Goal: Task Accomplishment & Management: Complete application form

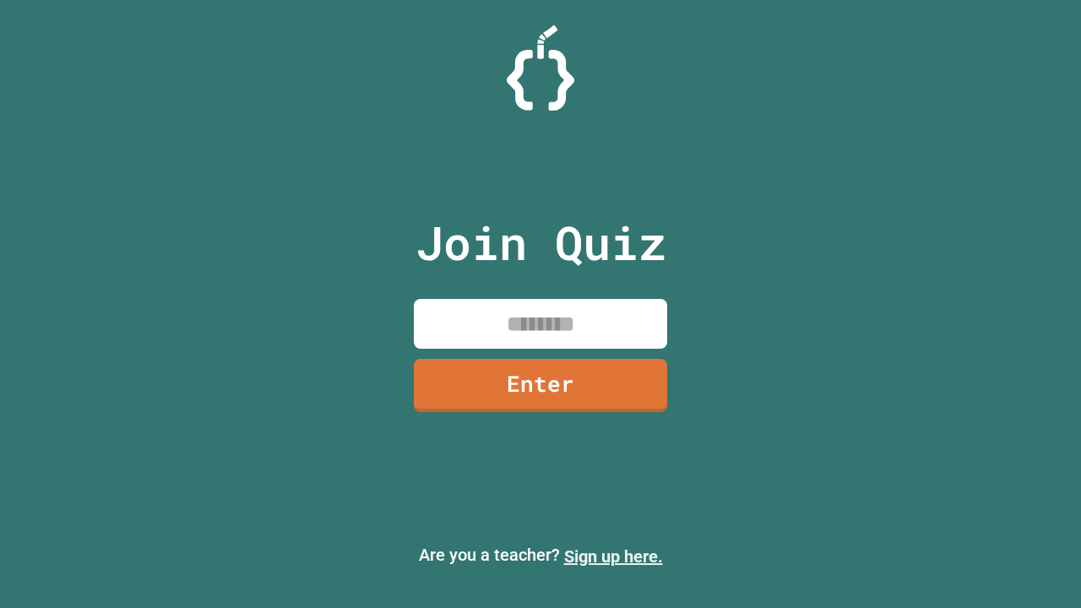
click at [613, 557] on link "Sign up here." at bounding box center [613, 557] width 99 height 20
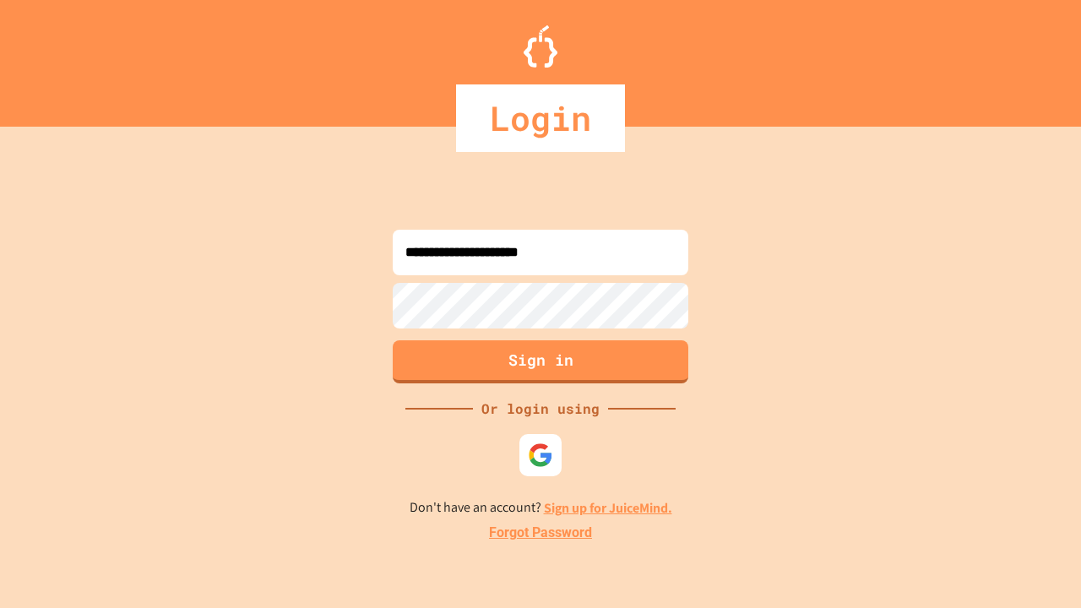
type input "**********"
